Goal: Obtain resource: Download file/media

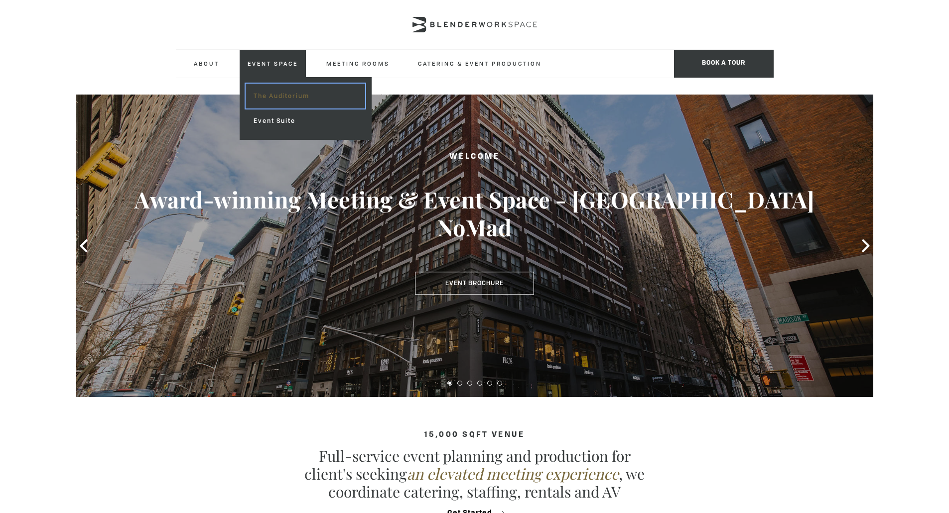
click at [276, 95] on link "The Auditorium" at bounding box center [304, 96] width 119 height 25
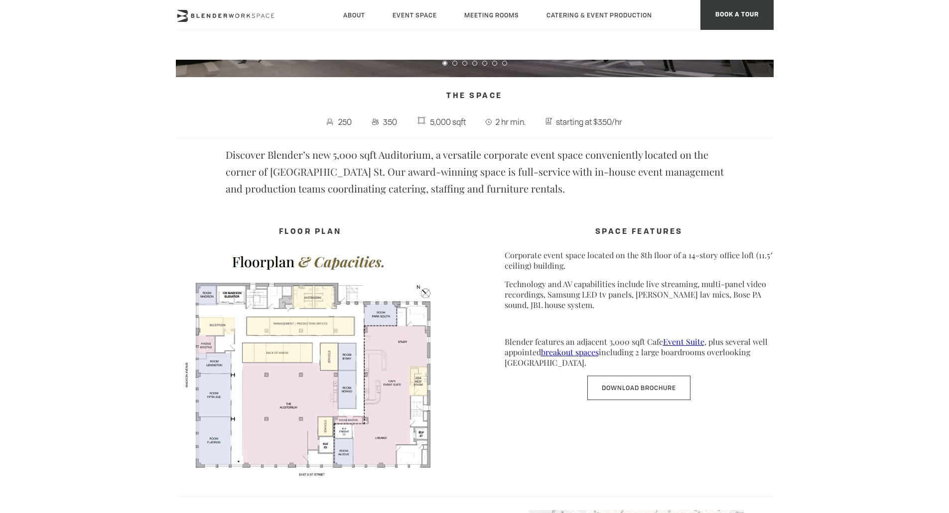
scroll to position [448, 0]
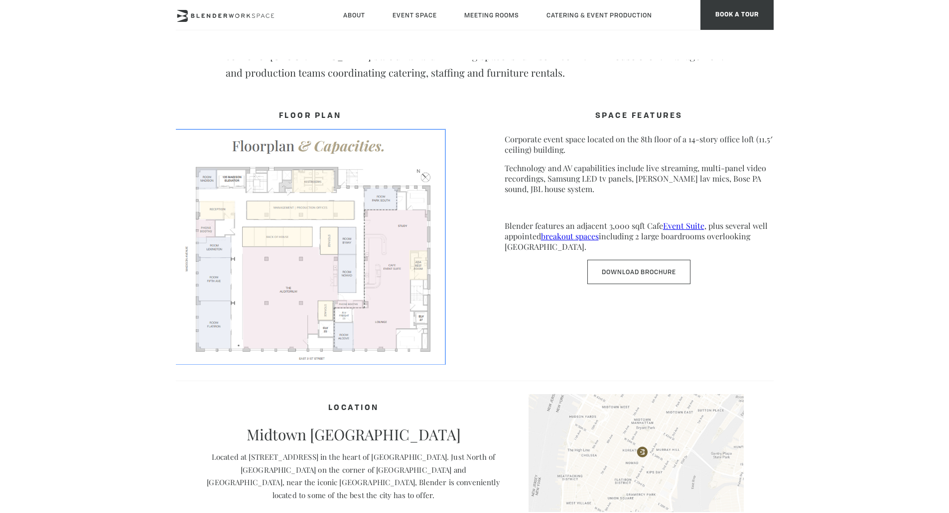
click at [312, 245] on img at bounding box center [310, 246] width 269 height 233
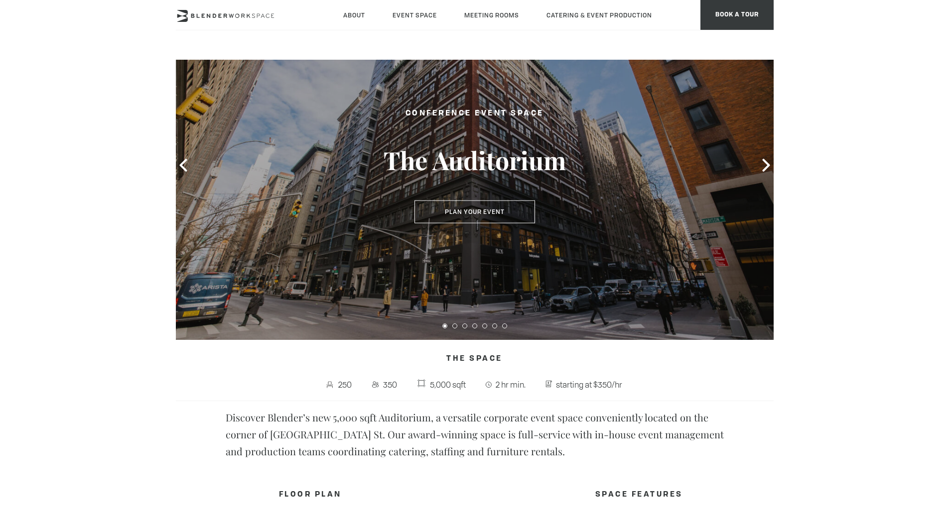
scroll to position [44, 0]
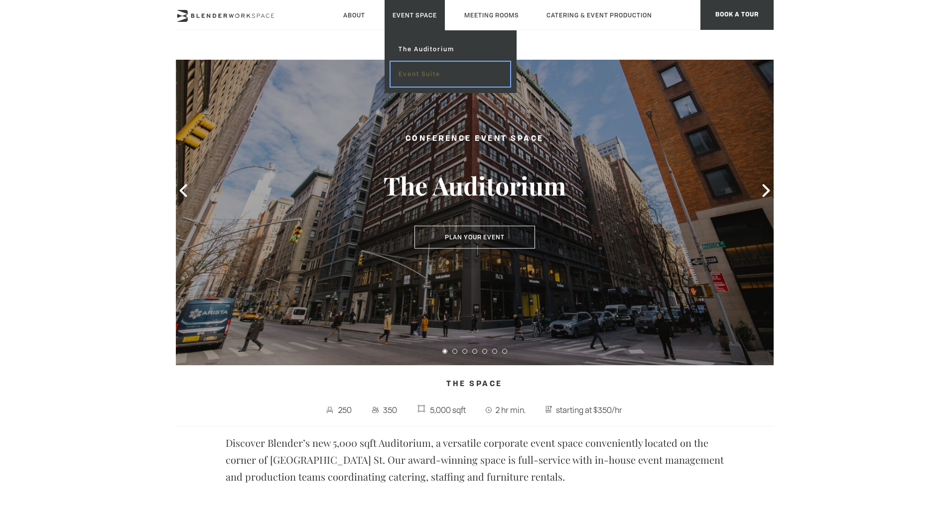
click at [432, 70] on link "Event Suite" at bounding box center [449, 74] width 119 height 25
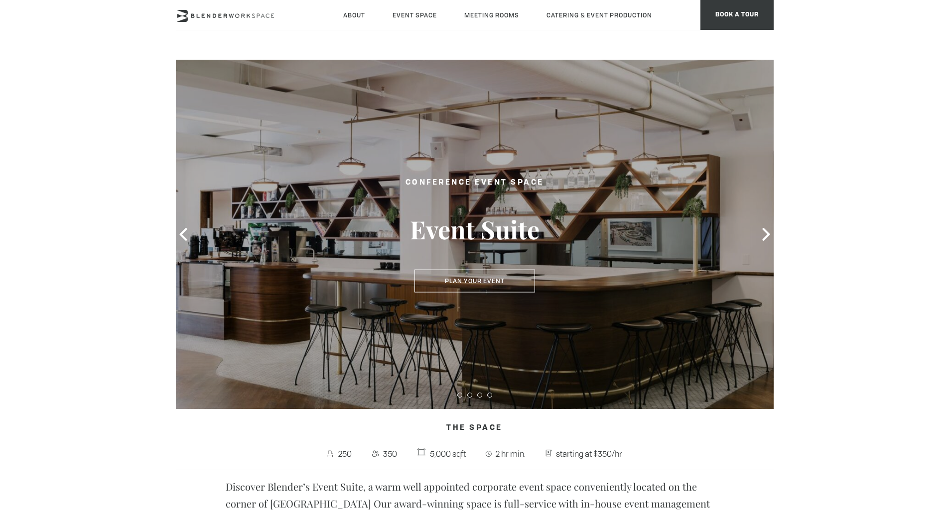
type div "[DATE]"
type div "2025-08-26"
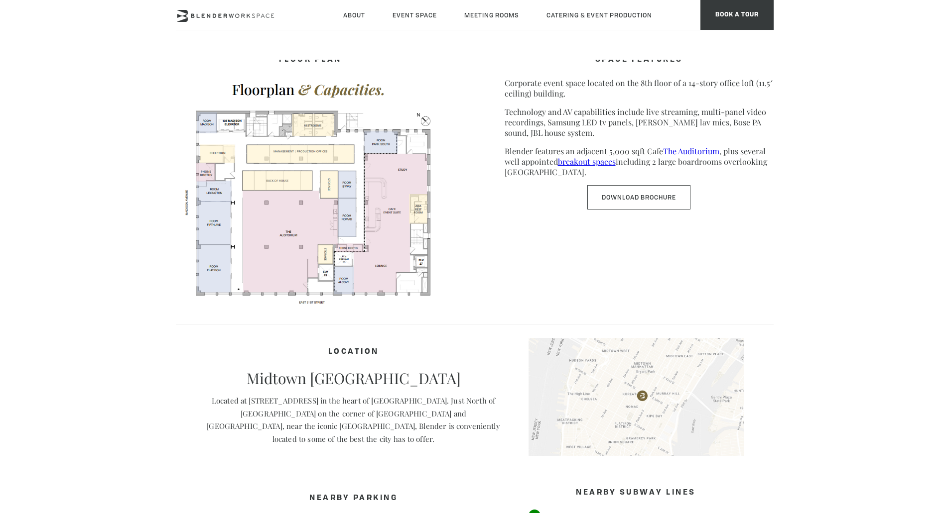
scroll to position [498, 0]
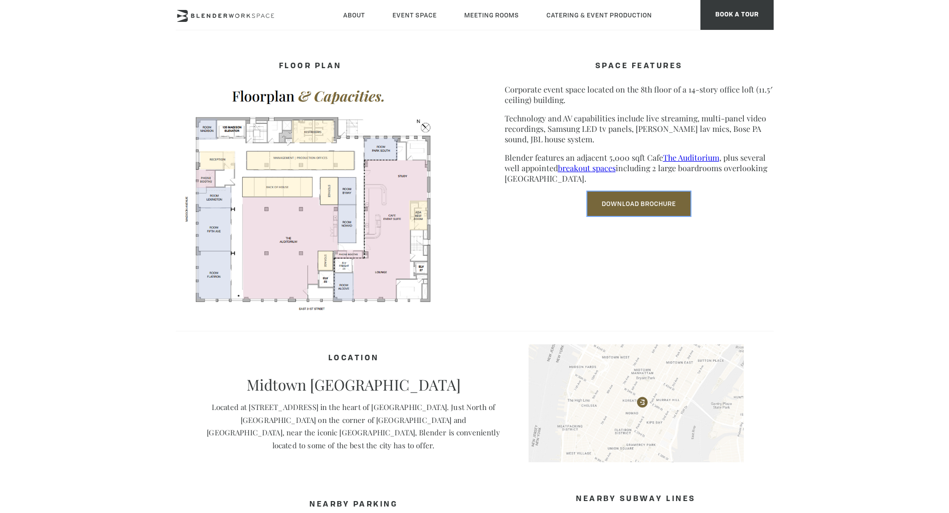
click at [630, 203] on link "Download Brochure" at bounding box center [638, 204] width 103 height 24
